Goal: Task Accomplishment & Management: Complete application form

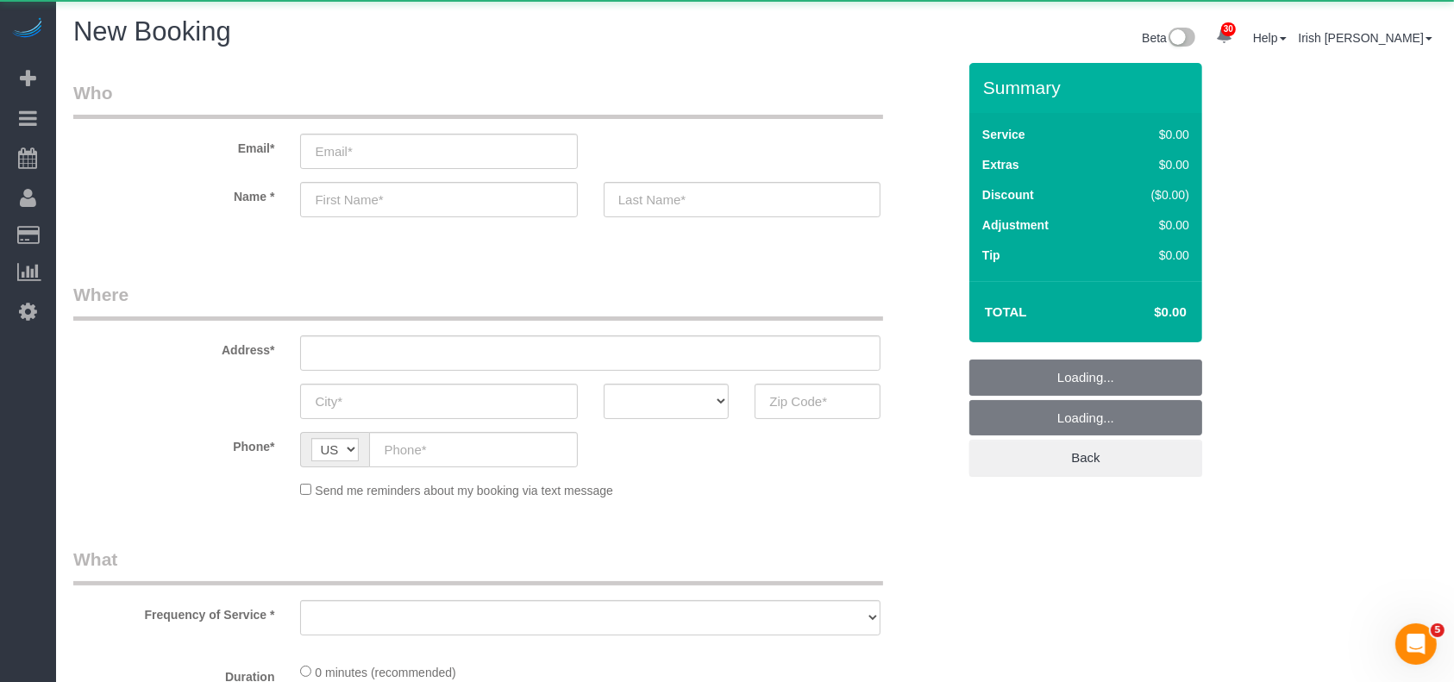
select select "object:8528"
select select "3"
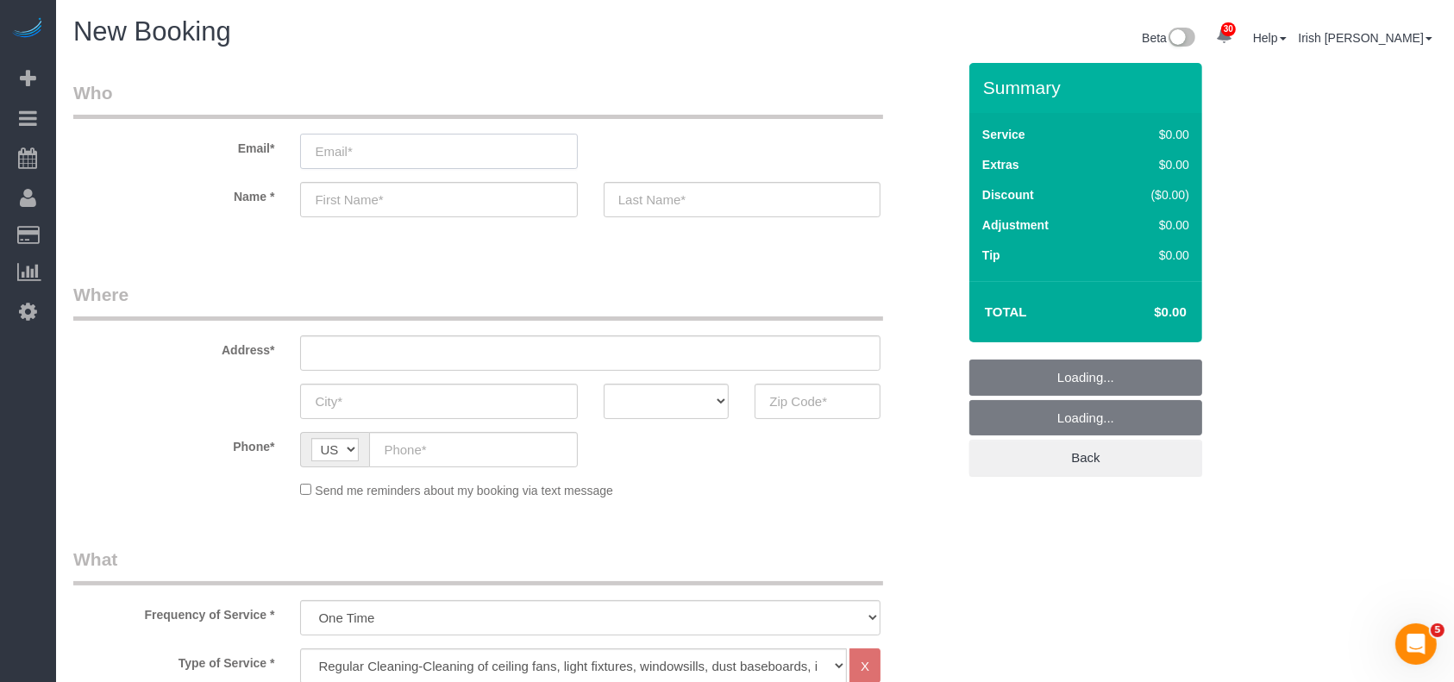
click at [540, 139] on input "email" at bounding box center [438, 151] width 277 height 35
select select "object:8587"
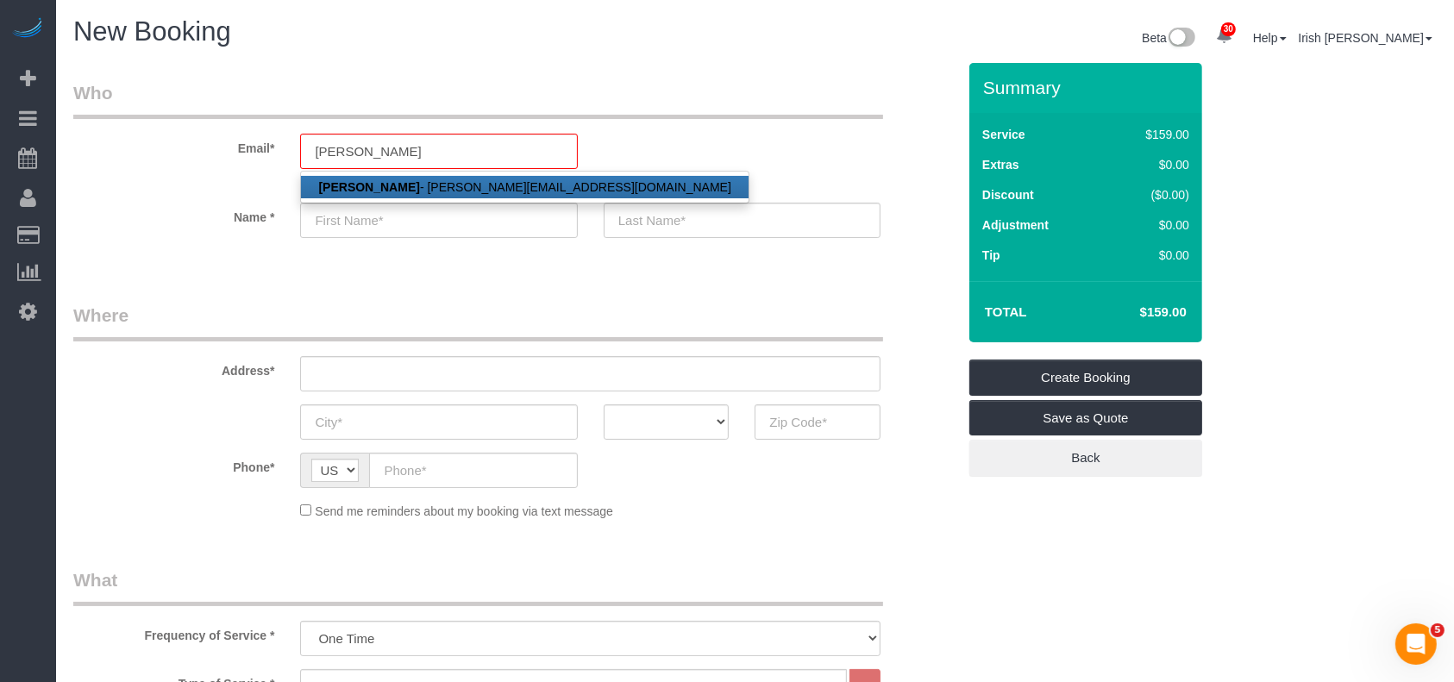
click at [404, 184] on link "[PERSON_NAME] - [PERSON_NAME][EMAIL_ADDRESS][DOMAIN_NAME]" at bounding box center [524, 187] width 447 height 22
type input "[PERSON_NAME][EMAIL_ADDRESS][DOMAIN_NAME]"
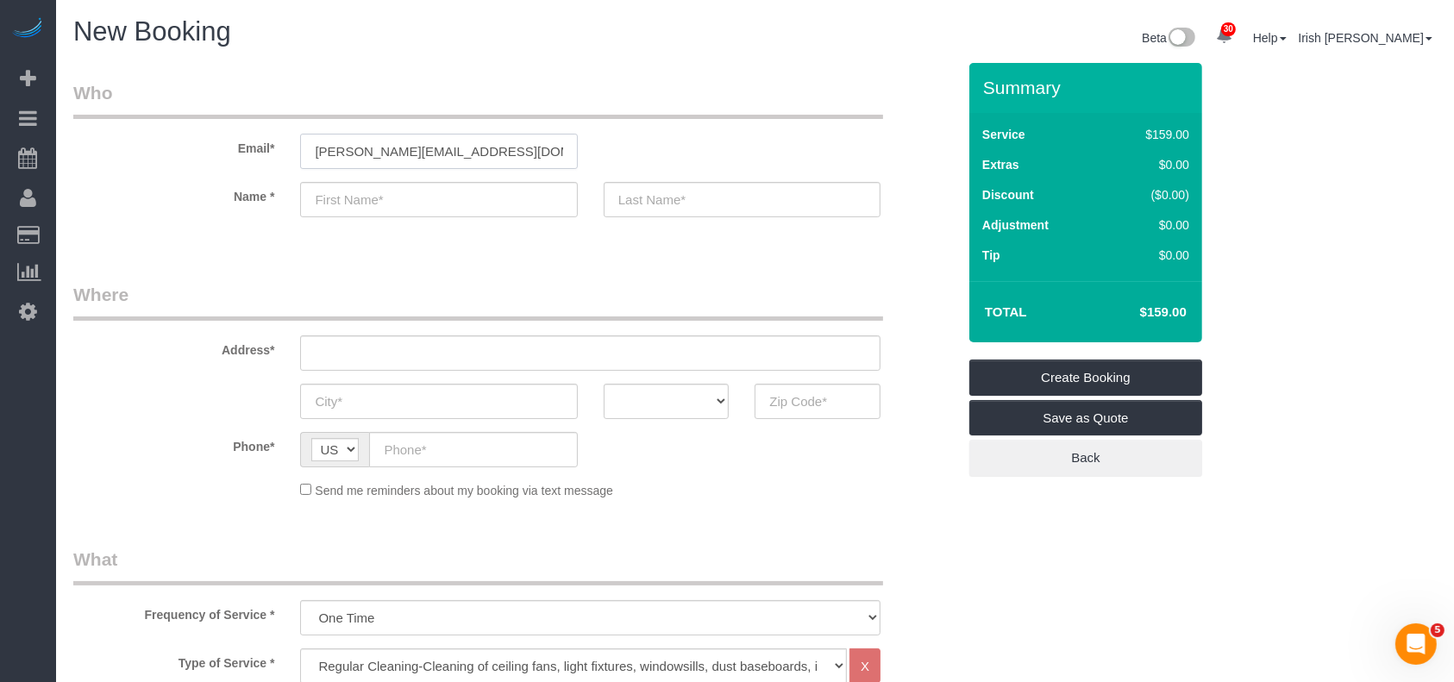
type input "[PERSON_NAME]"
type input "[PHONE_NUMBER]"
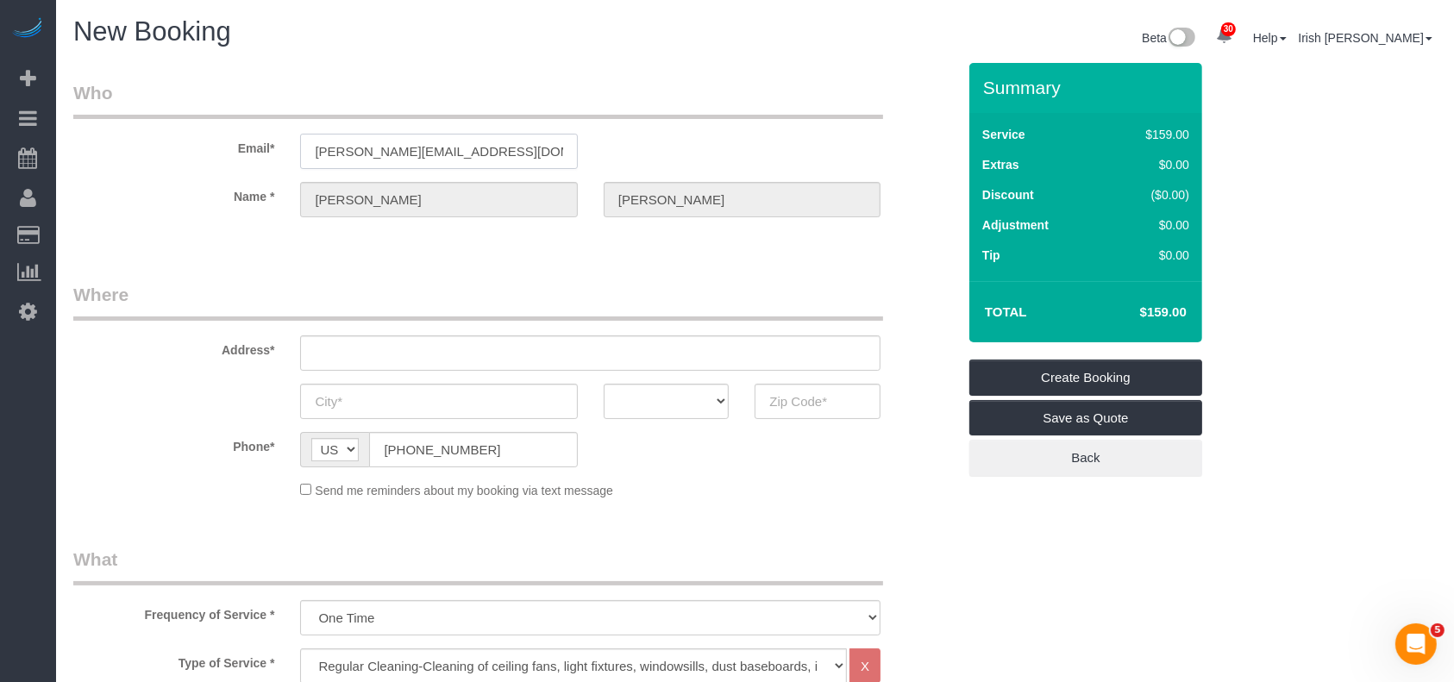
type input "[STREET_ADDRESS][PERSON_NAME]"
type input "LEAGUE CITY"
select select "[GEOGRAPHIC_DATA]"
type input "77573"
select select "string:fspay-ae9463b0-e6f0-4c18-919b-24382207aeee"
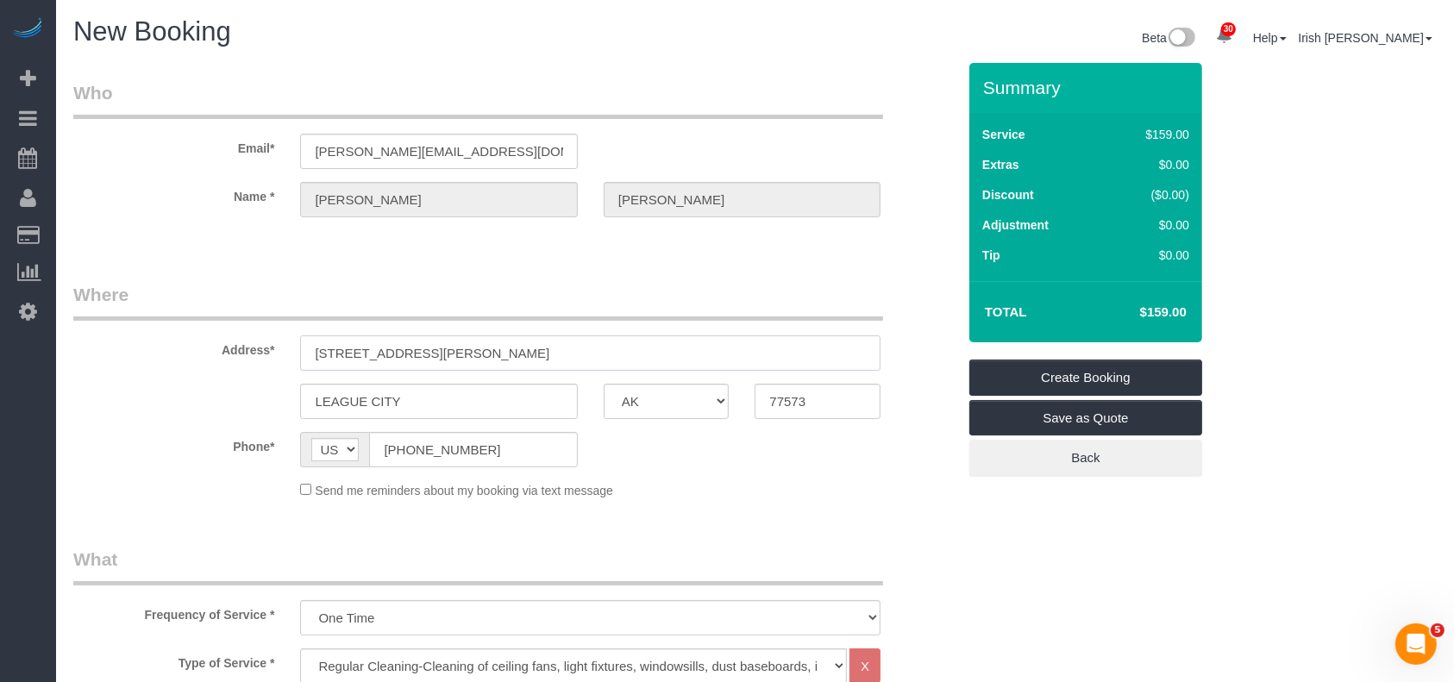
drag, startPoint x: 485, startPoint y: 362, endPoint x: 204, endPoint y: 358, distance: 280.3
click at [204, 358] on div "Address* [STREET_ADDRESS][PERSON_NAME]" at bounding box center [514, 326] width 909 height 89
paste input "[STREET_ADDRESS][PERSON_NAME]"
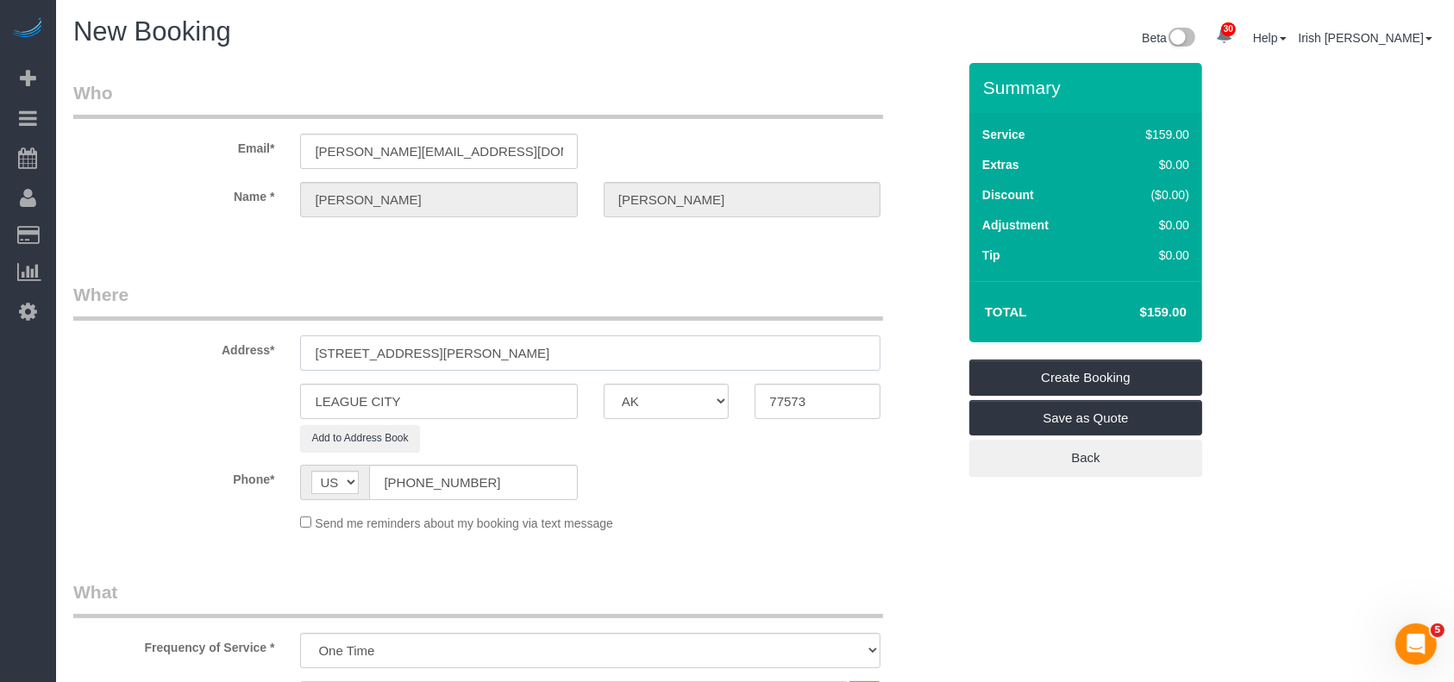
click at [408, 352] on input "[STREET_ADDRESS][PERSON_NAME]" at bounding box center [590, 352] width 580 height 35
type input "[STREET_ADDRESS][PERSON_NAME]"
drag, startPoint x: 300, startPoint y: 399, endPoint x: 216, endPoint y: 395, distance: 84.6
click at [217, 397] on div "LEAGUE CITY AK AL AR AZ CA CO CT DC DE [GEOGRAPHIC_DATA] [GEOGRAPHIC_DATA] HI I…" at bounding box center [514, 401] width 909 height 35
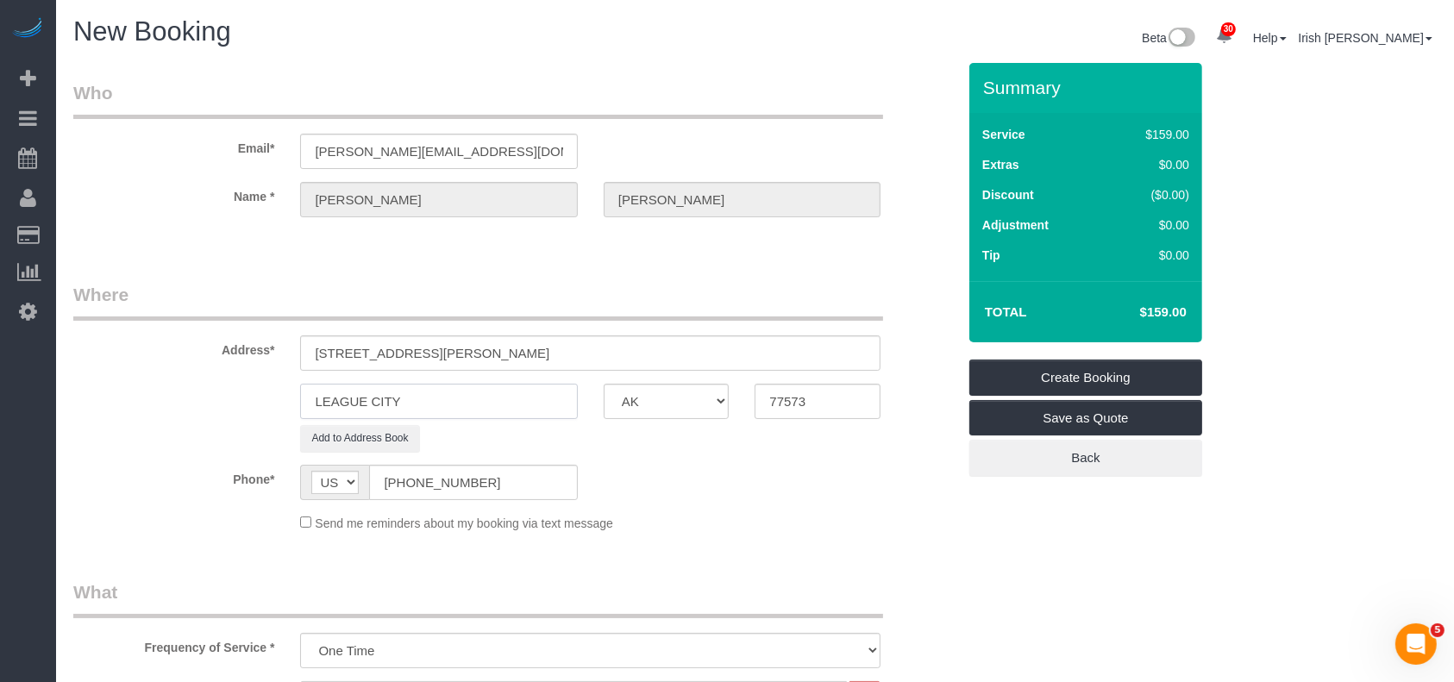
paste input "[GEOGRAPHIC_DATA]"
type input "[GEOGRAPHIC_DATA]"
click at [490, 356] on input "[STREET_ADDRESS][PERSON_NAME]" at bounding box center [590, 352] width 580 height 35
drag, startPoint x: 818, startPoint y: 411, endPoint x: 593, endPoint y: 372, distance: 228.6
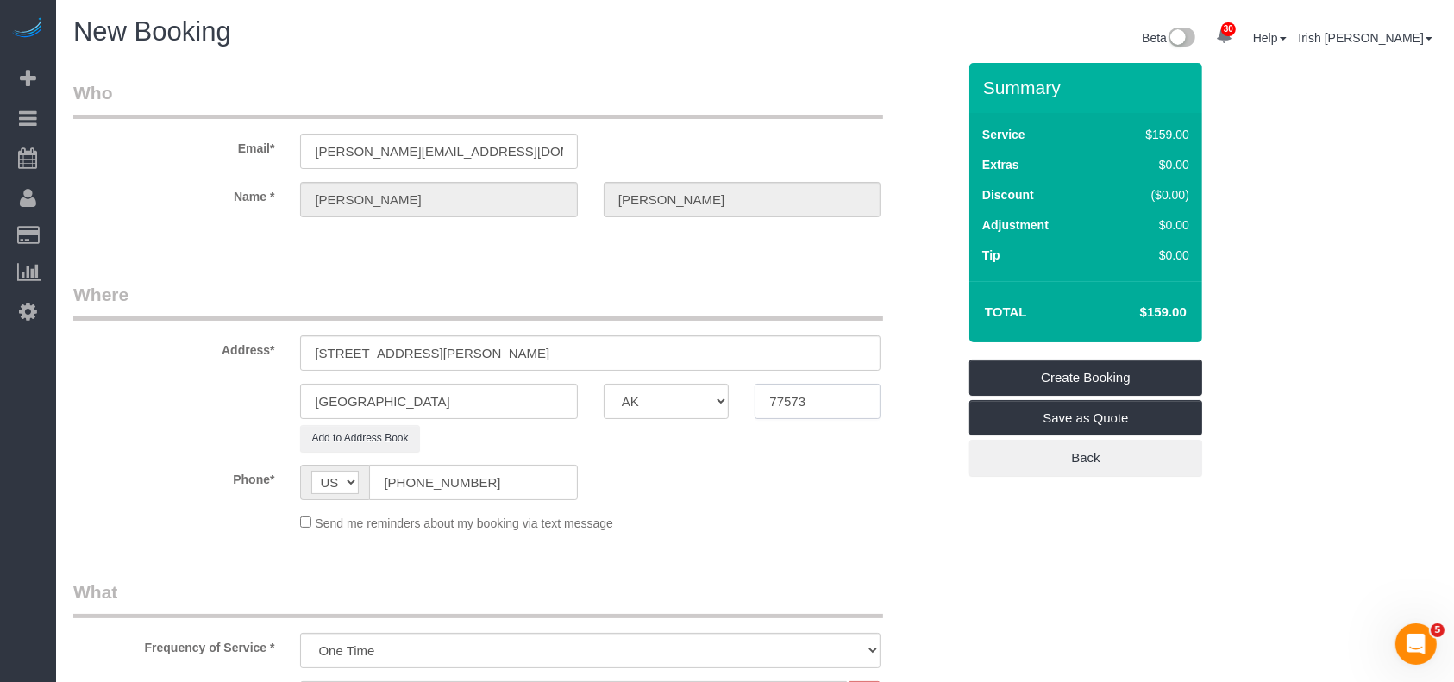
click at [624, 399] on div "[GEOGRAPHIC_DATA] AK AL AR AZ CA CO CT DC DE [GEOGRAPHIC_DATA] [GEOGRAPHIC_DATA…" at bounding box center [514, 401] width 909 height 35
paste input "06"
type input "77506"
drag, startPoint x: 577, startPoint y: 352, endPoint x: 392, endPoint y: 347, distance: 184.6
click at [392, 347] on input "[STREET_ADDRESS][PERSON_NAME]" at bounding box center [590, 352] width 580 height 35
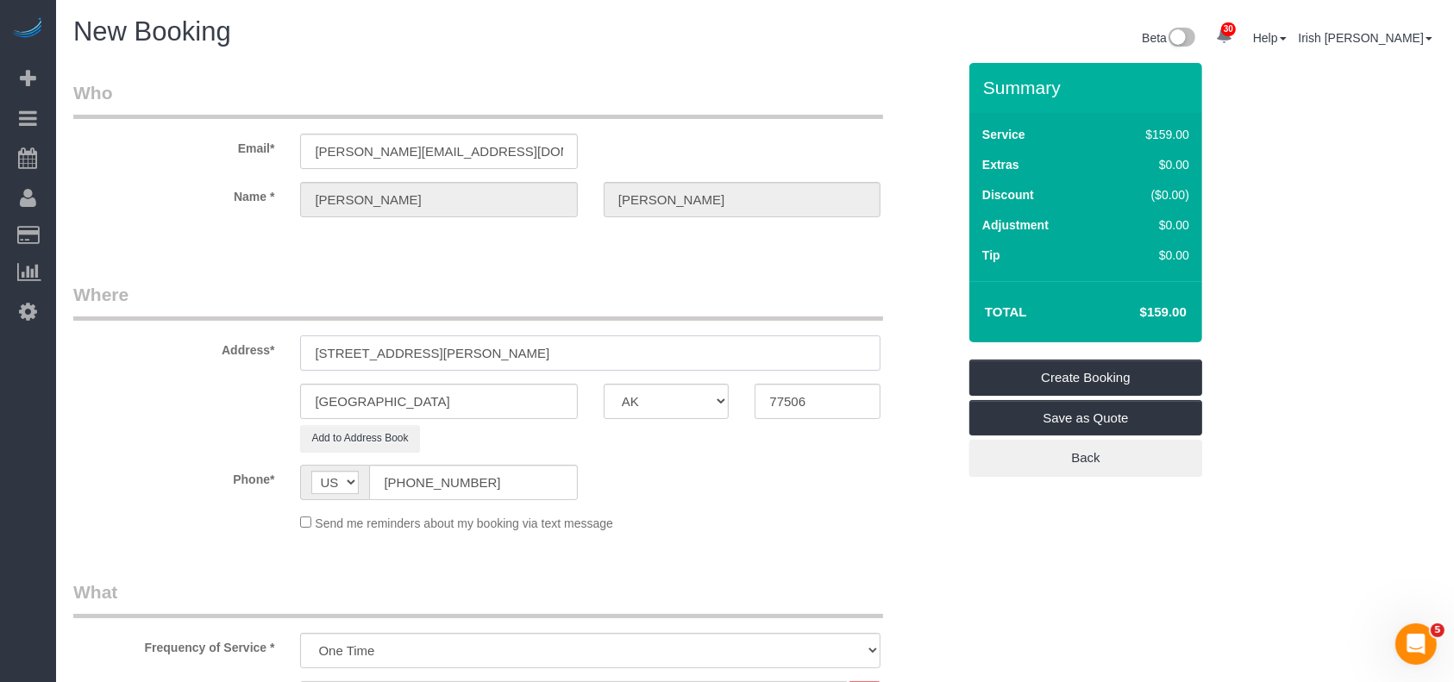
type input "[STREET_ADDRESS][PERSON_NAME]"
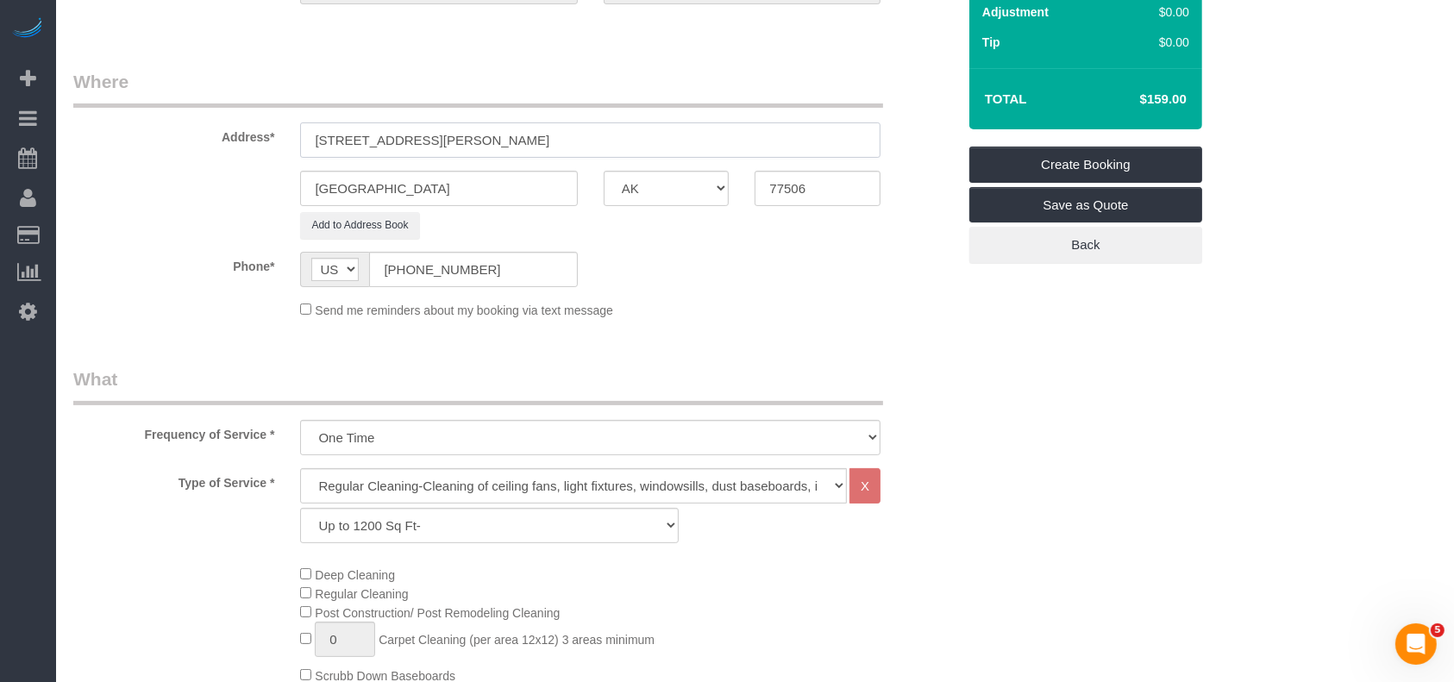
scroll to position [345, 0]
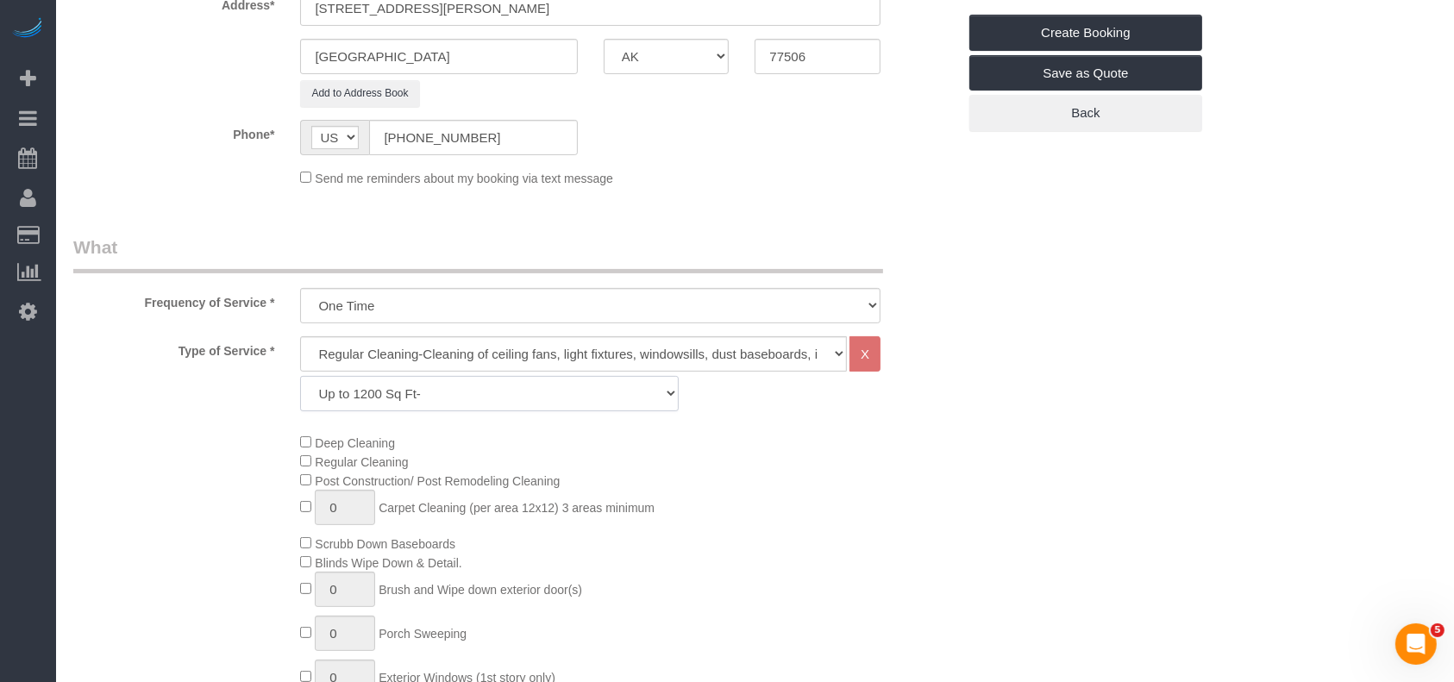
drag, startPoint x: 450, startPoint y: 392, endPoint x: 455, endPoint y: 377, distance: 16.4
click at [450, 392] on select "Up to 1200 Sq Ft- [DATE]-[DATE] Sq Ft [DATE]-[DATE] Sq Ft [DATE]-[DATE] Sq Ft […" at bounding box center [489, 393] width 378 height 35
select select "59"
click at [300, 376] on select "Up to 1200 Sq Ft- [DATE]-[DATE] Sq Ft [DATE]-[DATE] Sq Ft [DATE]-[DATE] Sq Ft […" at bounding box center [489, 393] width 378 height 35
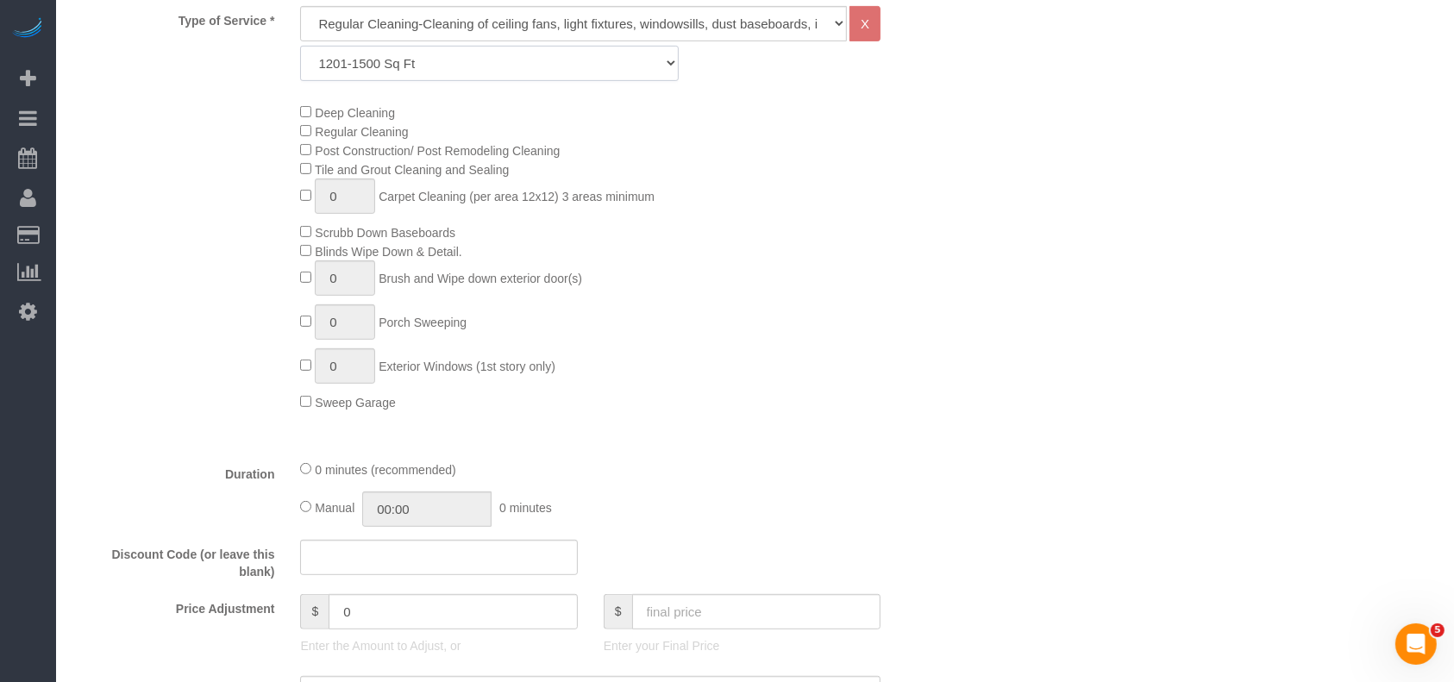
scroll to position [805, 0]
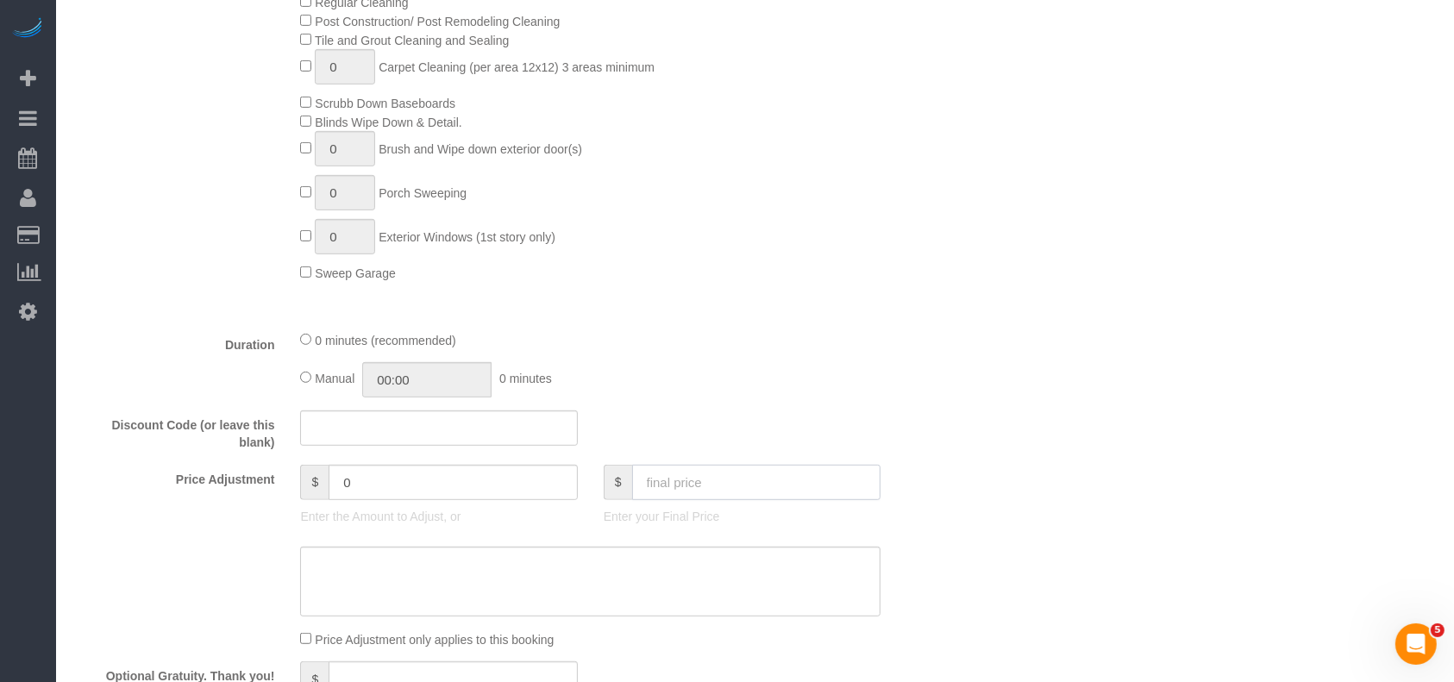
click at [707, 489] on input "text" at bounding box center [756, 482] width 249 height 35
drag, startPoint x: 710, startPoint y: 491, endPoint x: 597, endPoint y: 510, distance: 114.6
click at [597, 510] on div "$ 197 Enter your Final Price" at bounding box center [742, 499] width 303 height 69
type input "197"
type input "18"
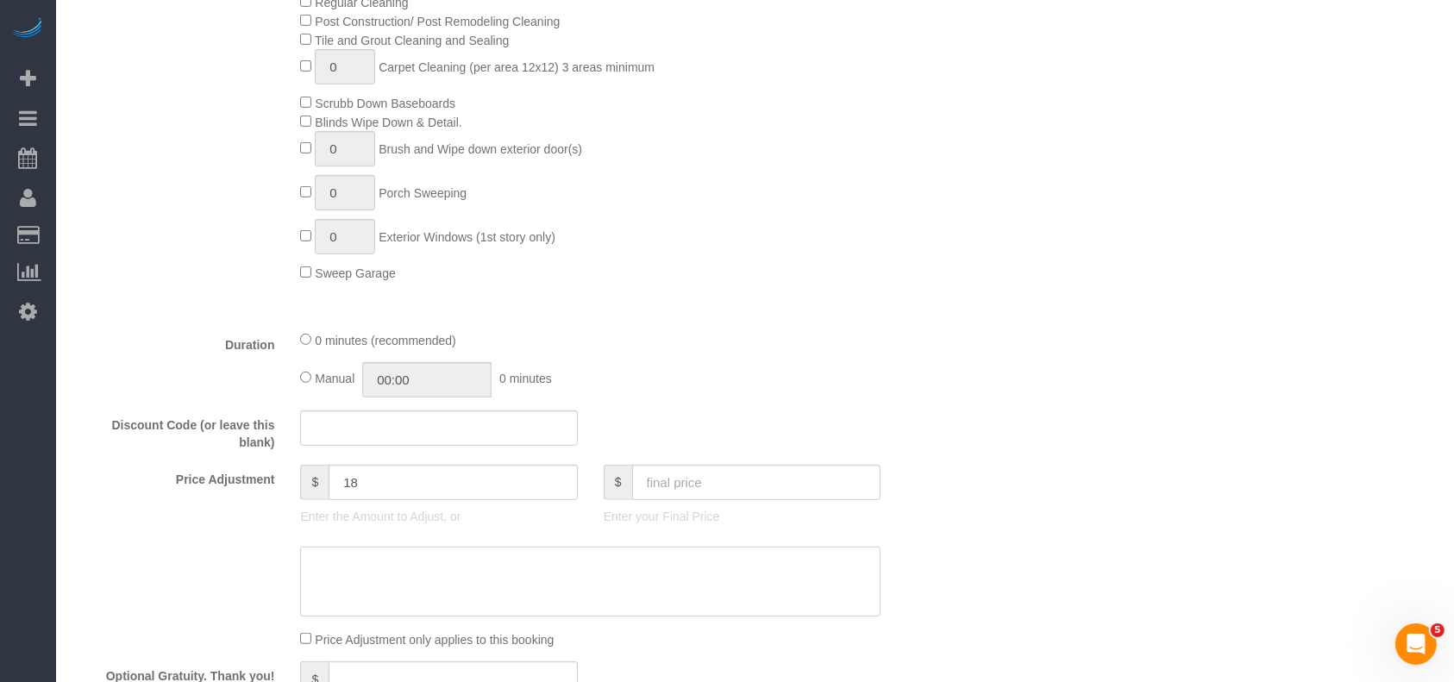
click at [526, 583] on textarea at bounding box center [590, 582] width 580 height 71
paste textarea "197"
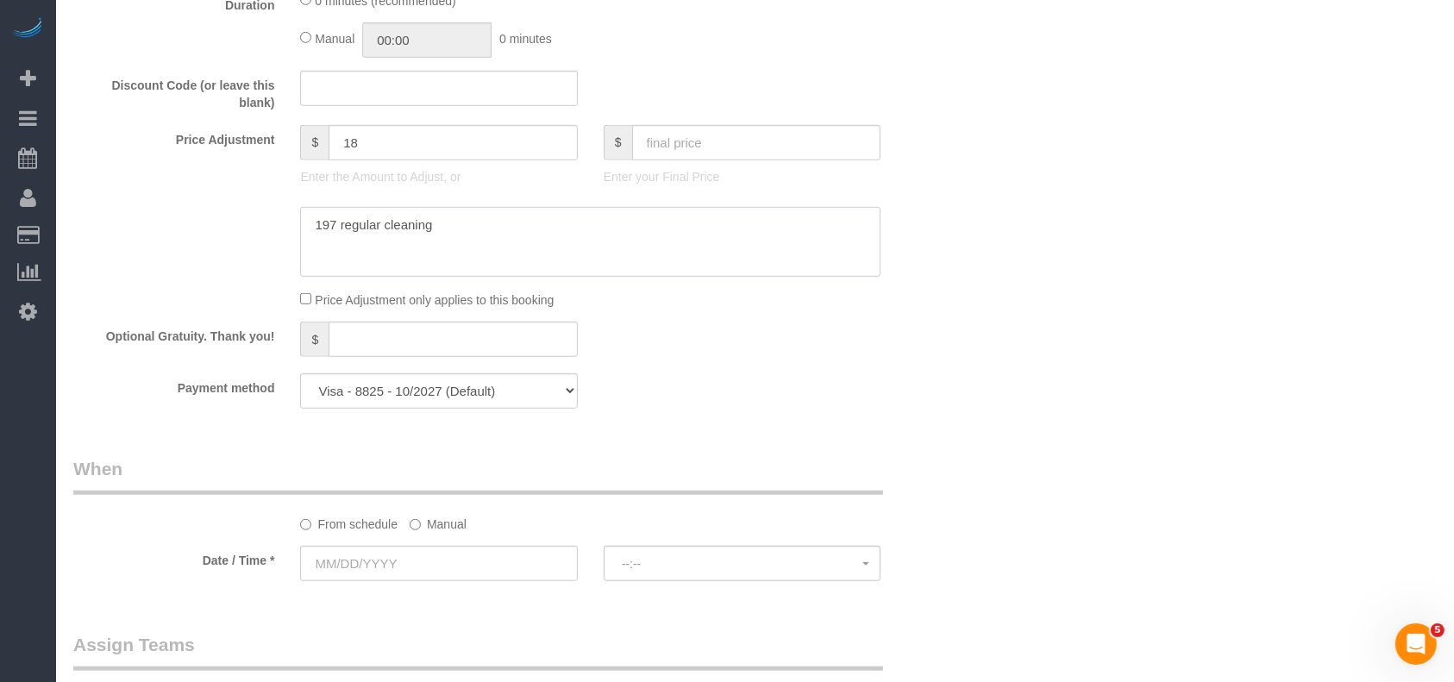
scroll to position [1150, 0]
click at [310, 222] on textarea at bounding box center [590, 237] width 580 height 71
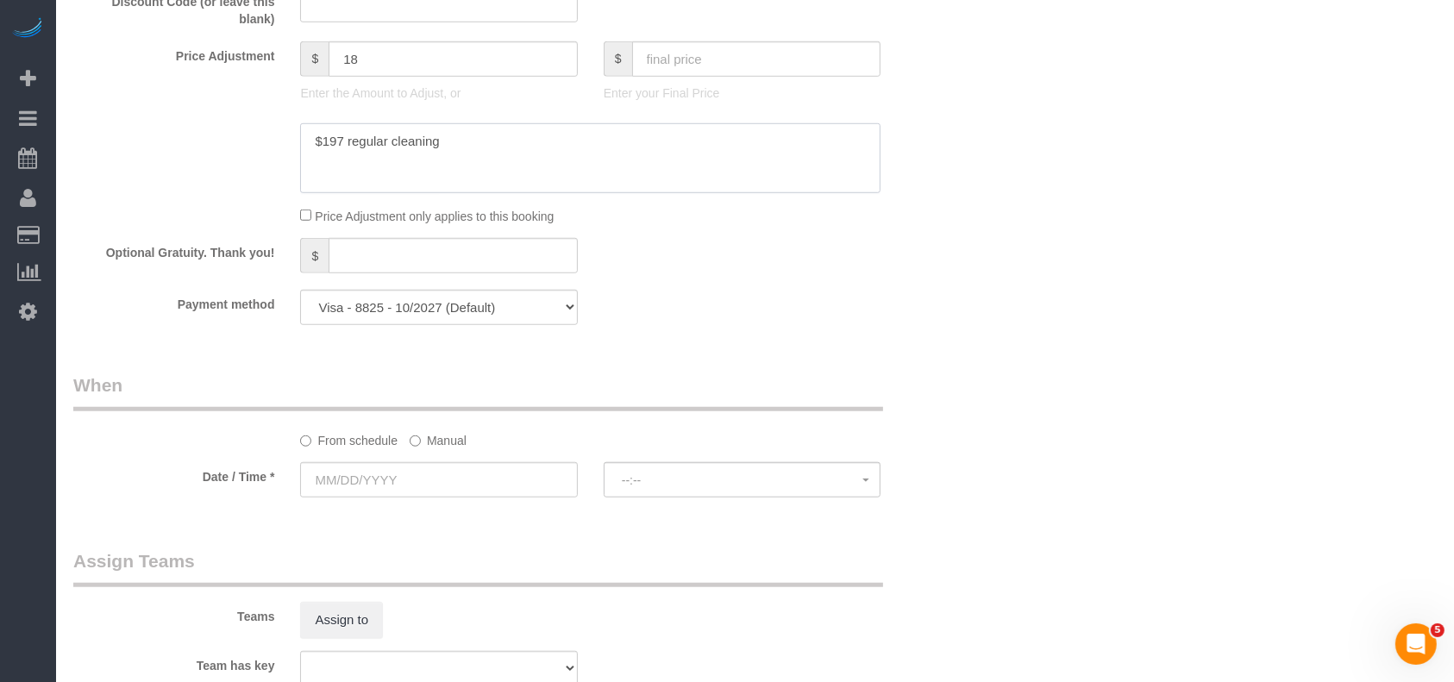
scroll to position [1264, 0]
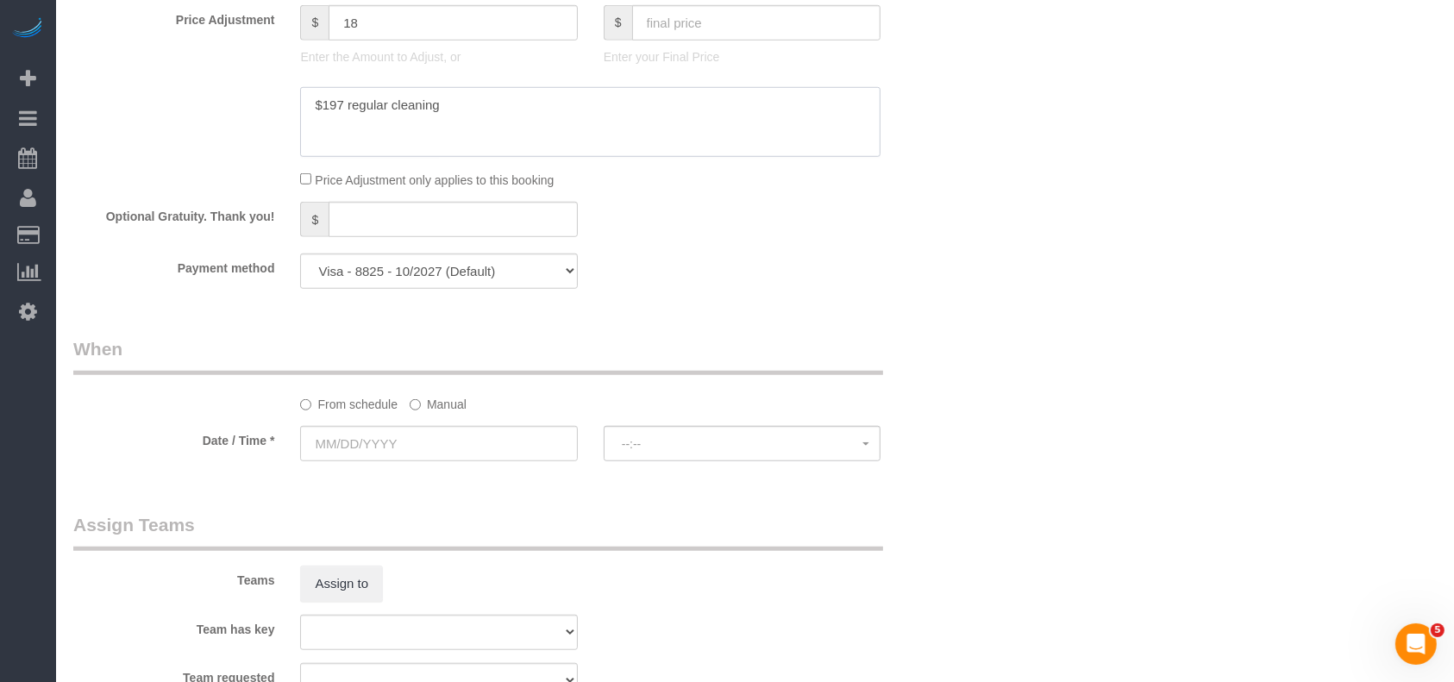
type textarea "$197 regular cleaning"
drag, startPoint x: 450, startPoint y: 278, endPoint x: 442, endPoint y: 291, distance: 15.1
click at [450, 278] on select "Visa - 8825 - 10/2027 Visa - 8825 - 10/2027 (Default) Add Credit Card ─────────…" at bounding box center [438, 271] width 277 height 35
select select "string:check"
click at [300, 258] on select "Visa - 8825 - 10/2027 Visa - 8825 - 10/2027 (Default) Add Credit Card ─────────…" at bounding box center [438, 271] width 277 height 35
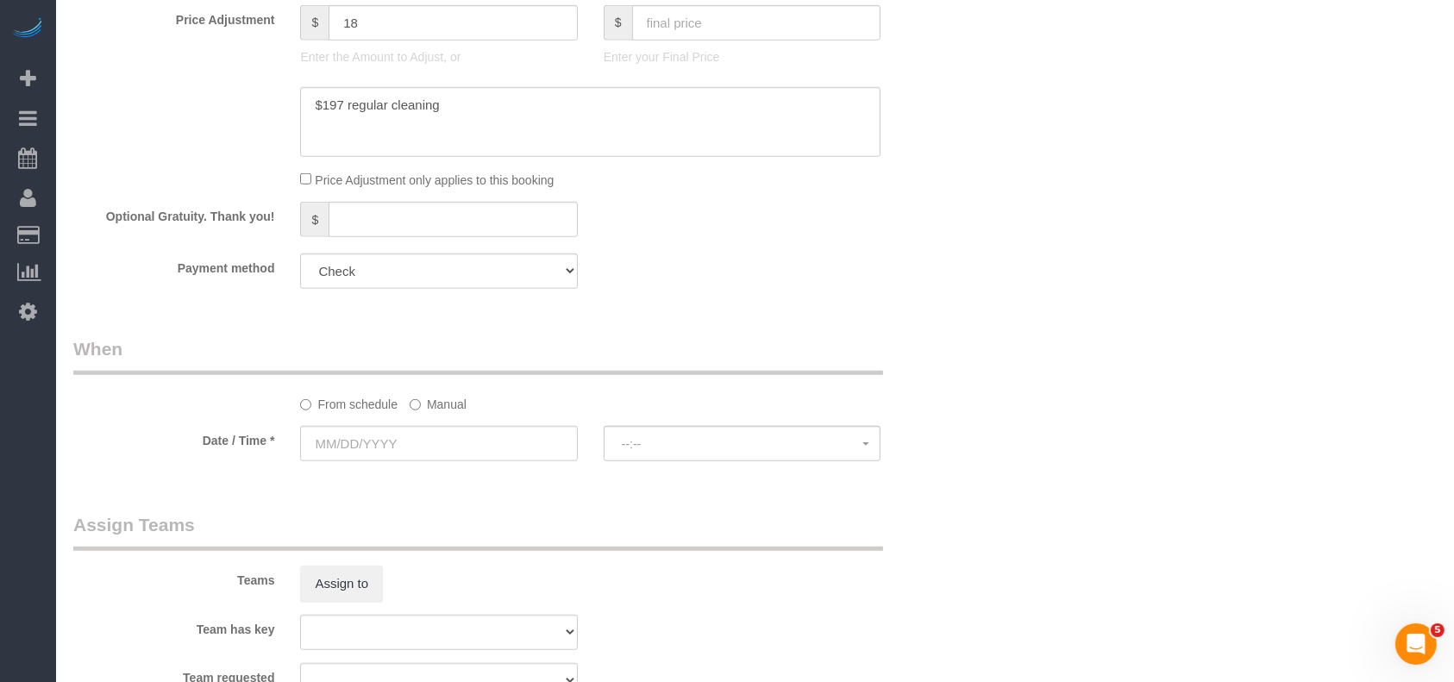
click at [427, 405] on label "Manual" at bounding box center [438, 401] width 57 height 23
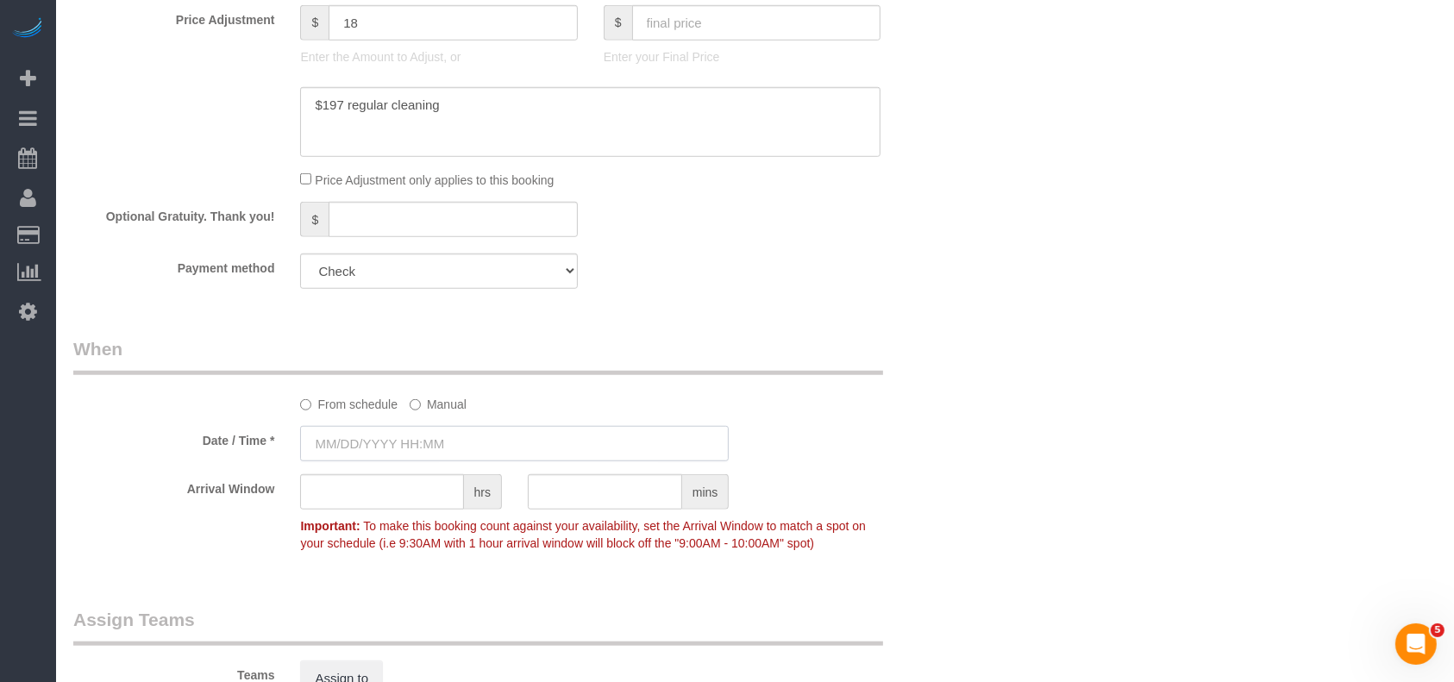
click at [412, 441] on input "text" at bounding box center [514, 443] width 429 height 35
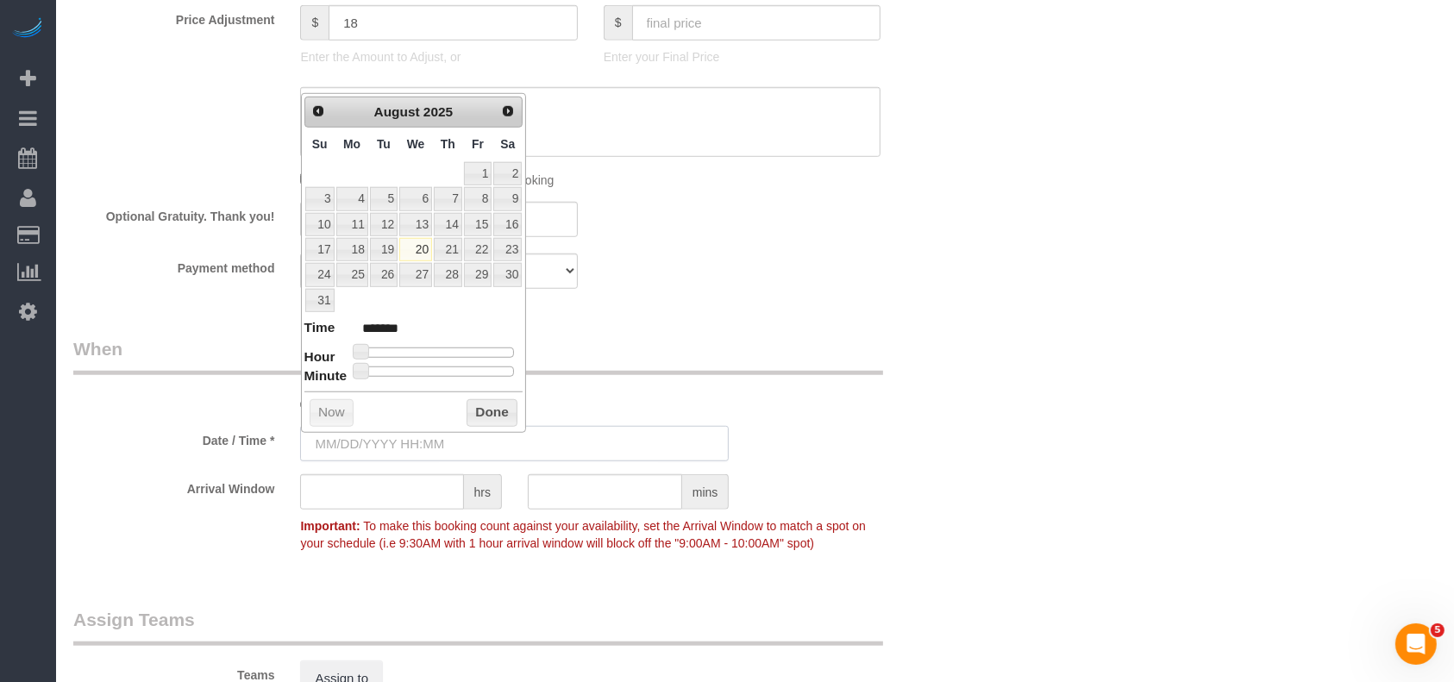
type input "[DATE] 8:00AM"
click at [412, 245] on link "20" at bounding box center [415, 249] width 33 height 23
click at [490, 402] on button "Done" at bounding box center [492, 413] width 51 height 28
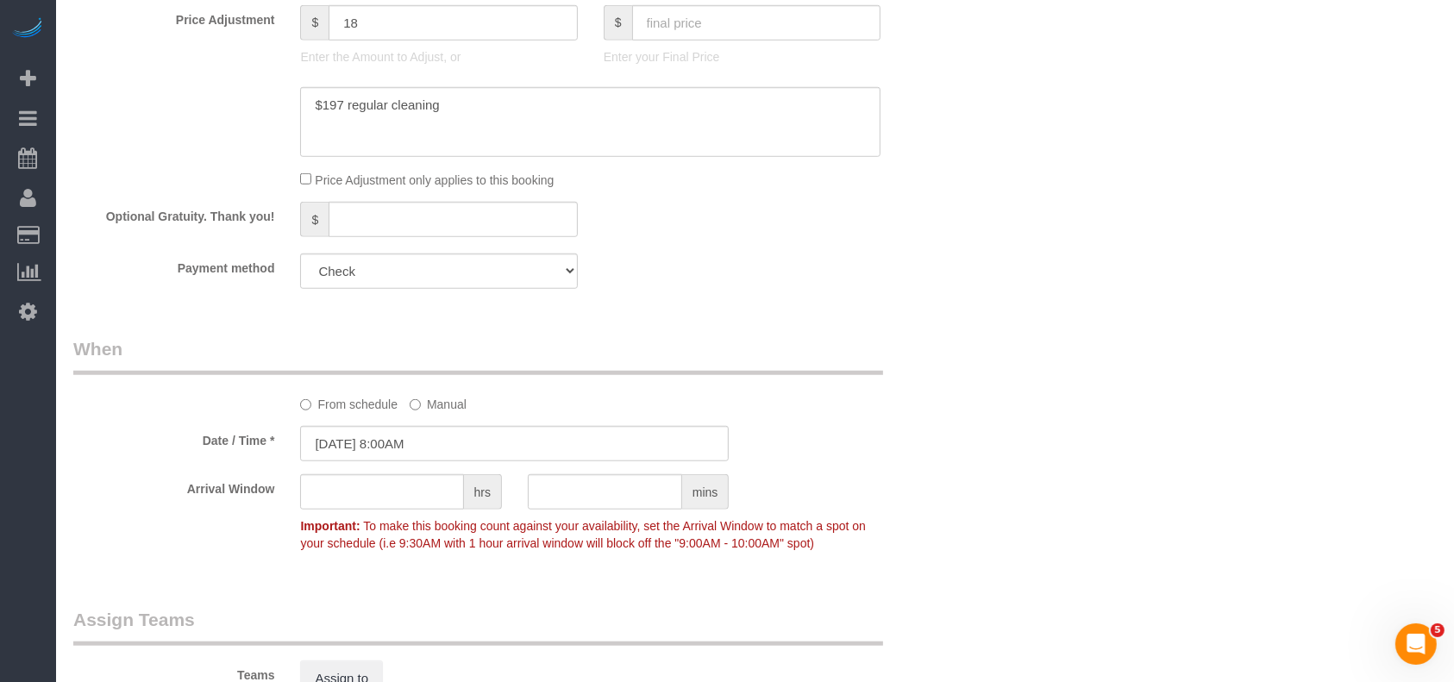
click at [674, 368] on legend "When" at bounding box center [478, 355] width 810 height 39
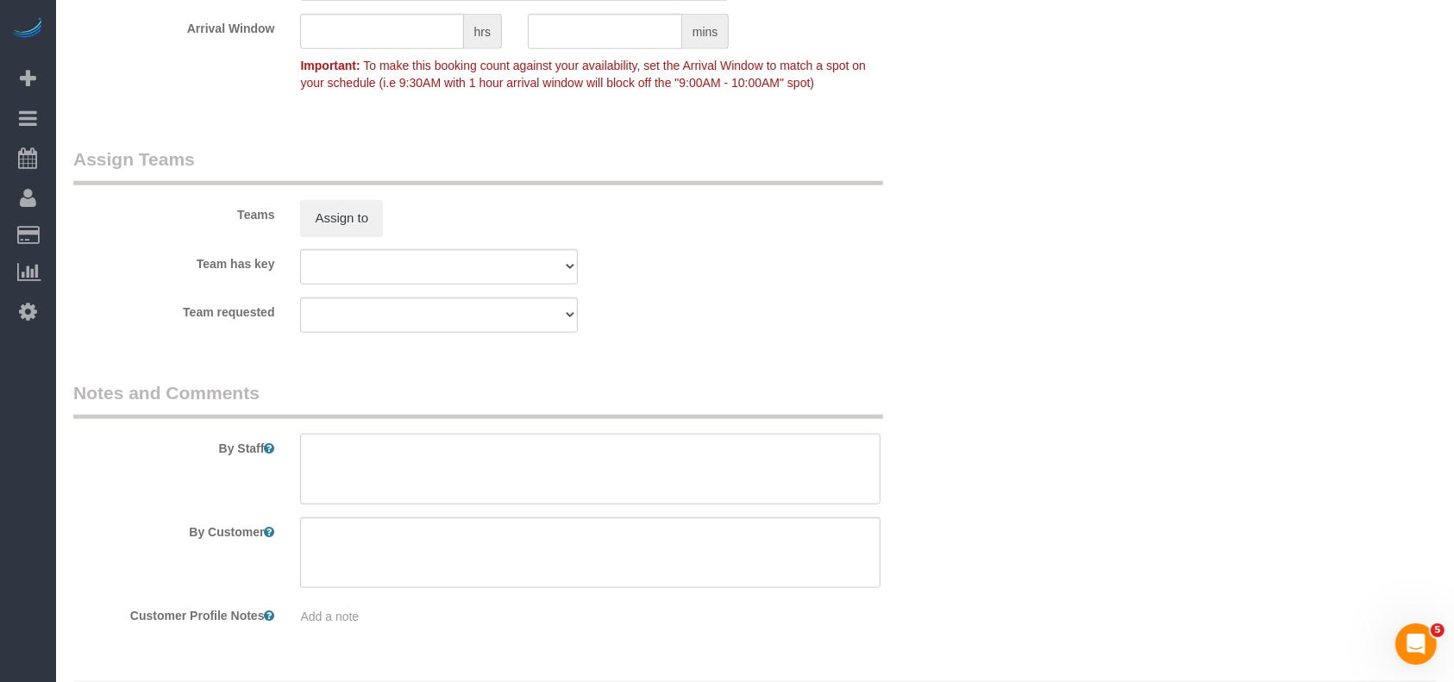
click at [530, 452] on textarea at bounding box center [590, 469] width 580 height 71
paste textarea "Lockbox code is 13101."
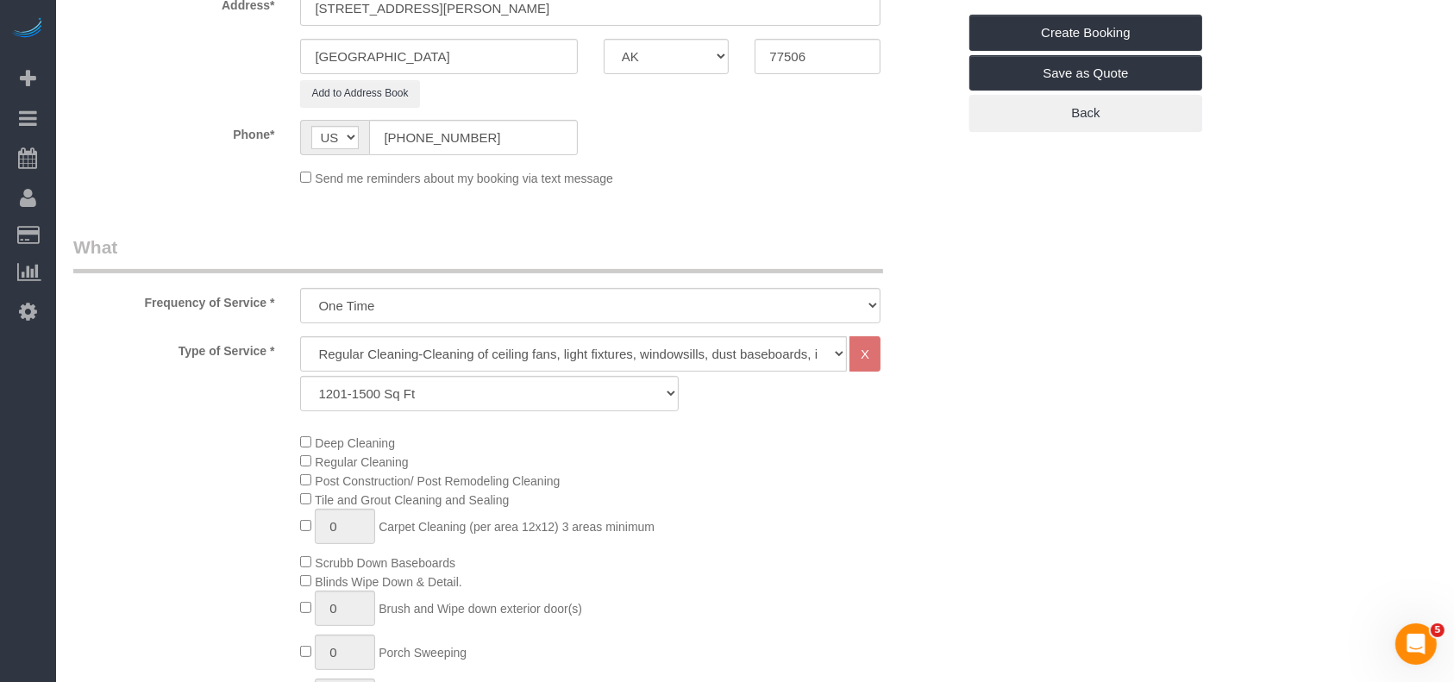
scroll to position [0, 0]
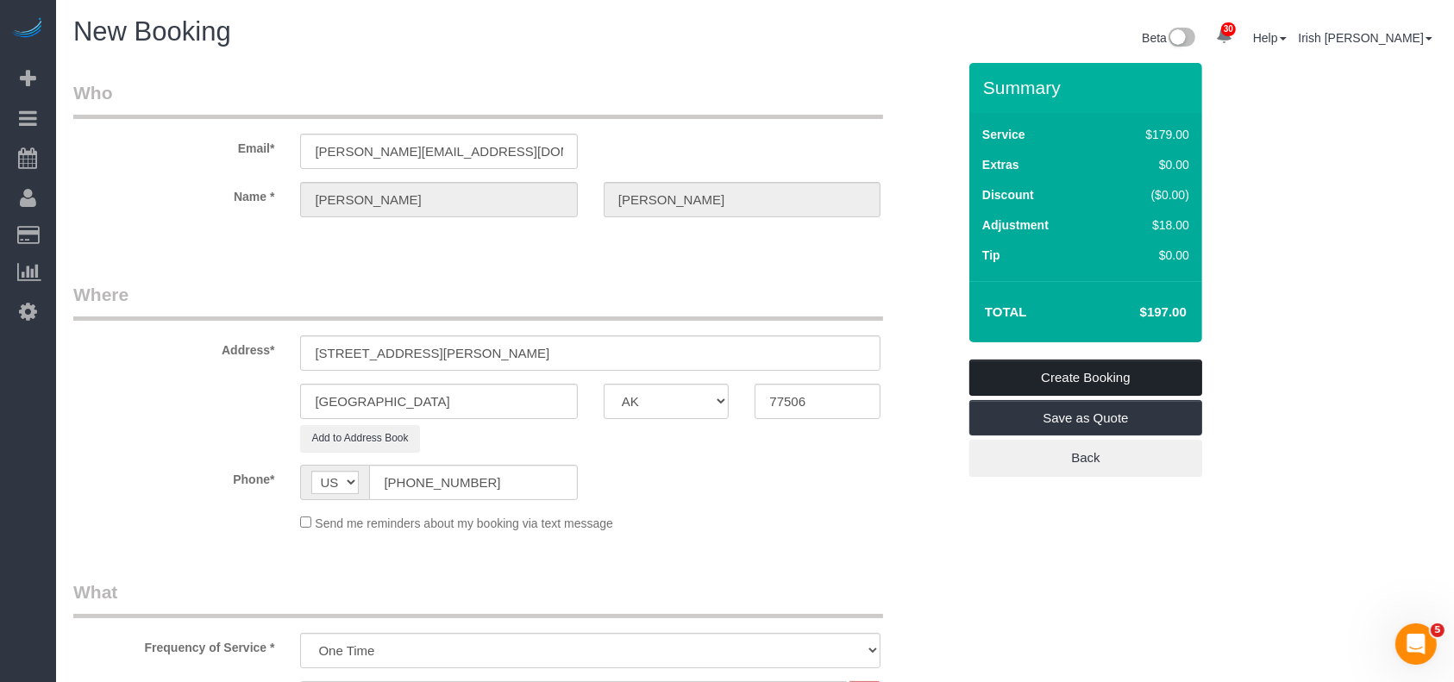
type textarea "Lockbox code is 13101."
click at [1110, 373] on link "Create Booking" at bounding box center [1085, 378] width 233 height 36
